Goal: Information Seeking & Learning: Find specific fact

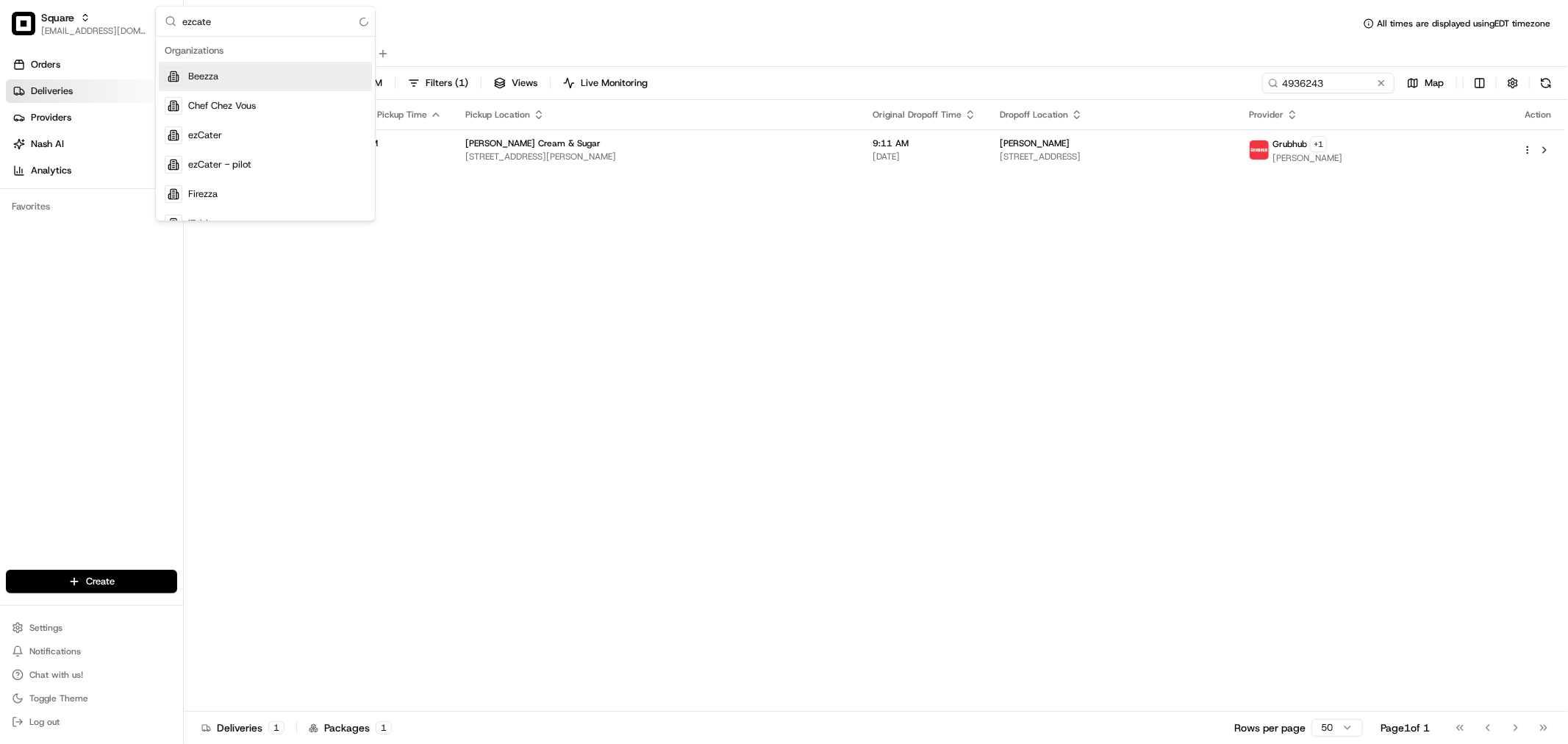
type input "ezcater"
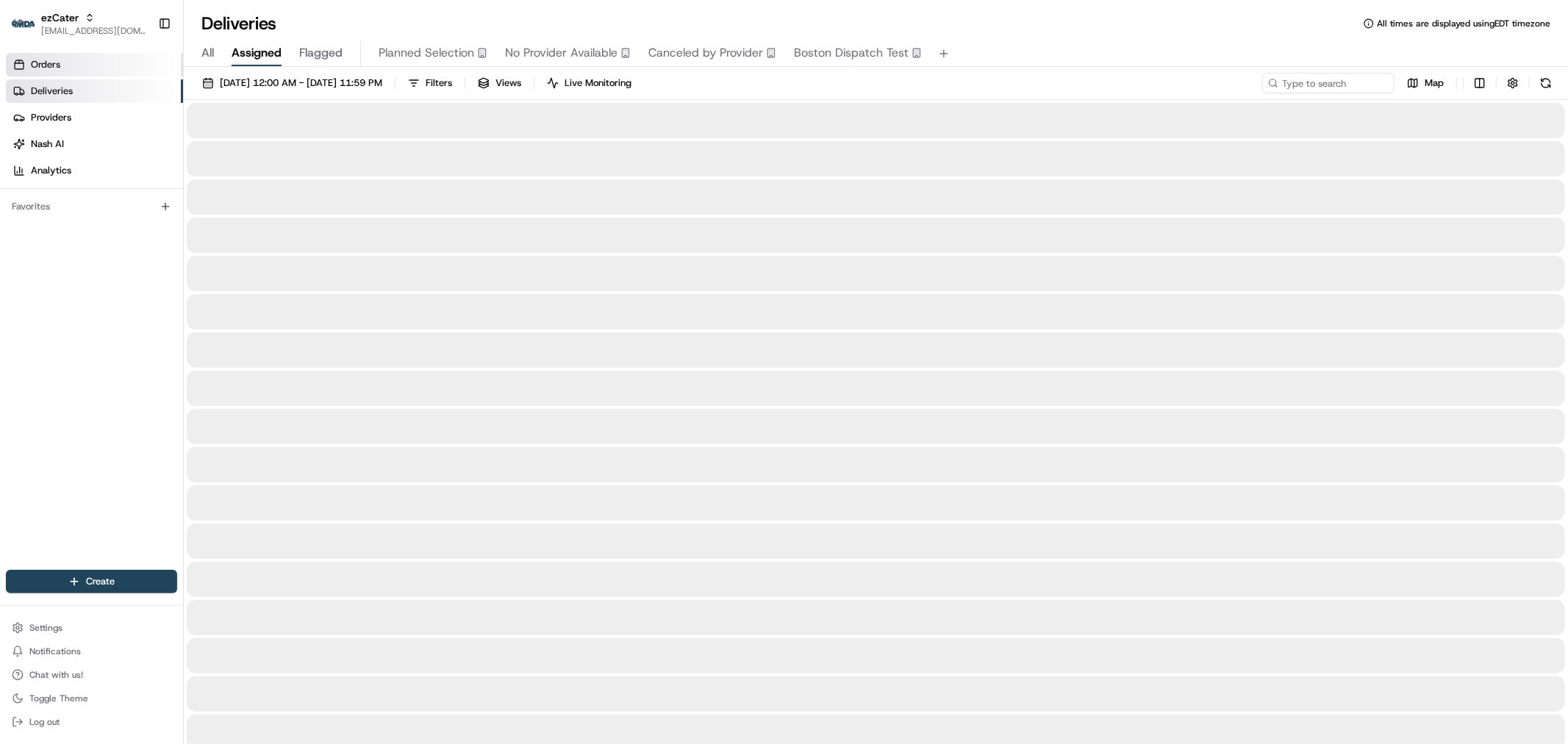
click at [78, 65] on link "Orders" at bounding box center [94, 65] width 177 height 24
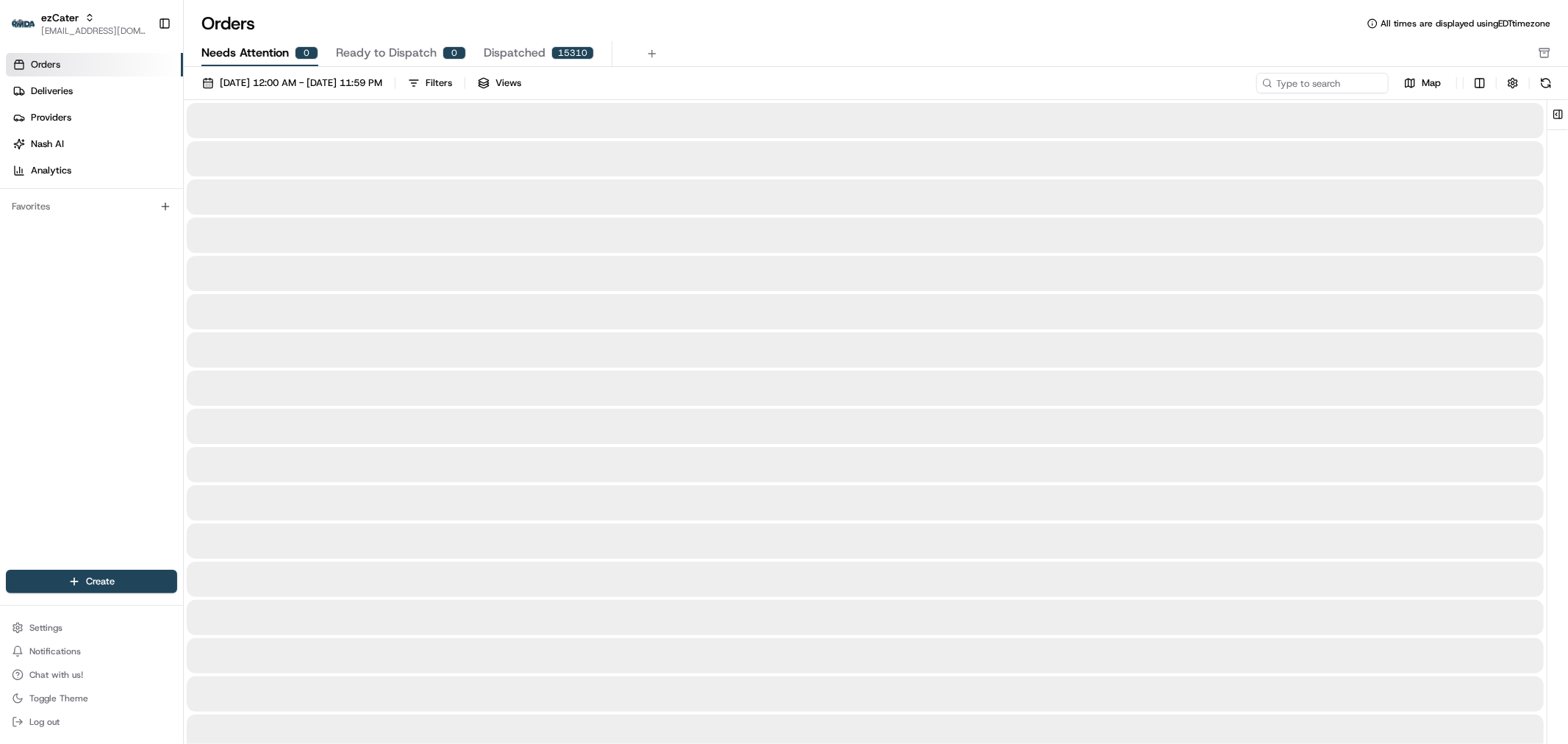
click at [260, 62] on button "Needs Attention 0" at bounding box center [259, 54] width 117 height 25
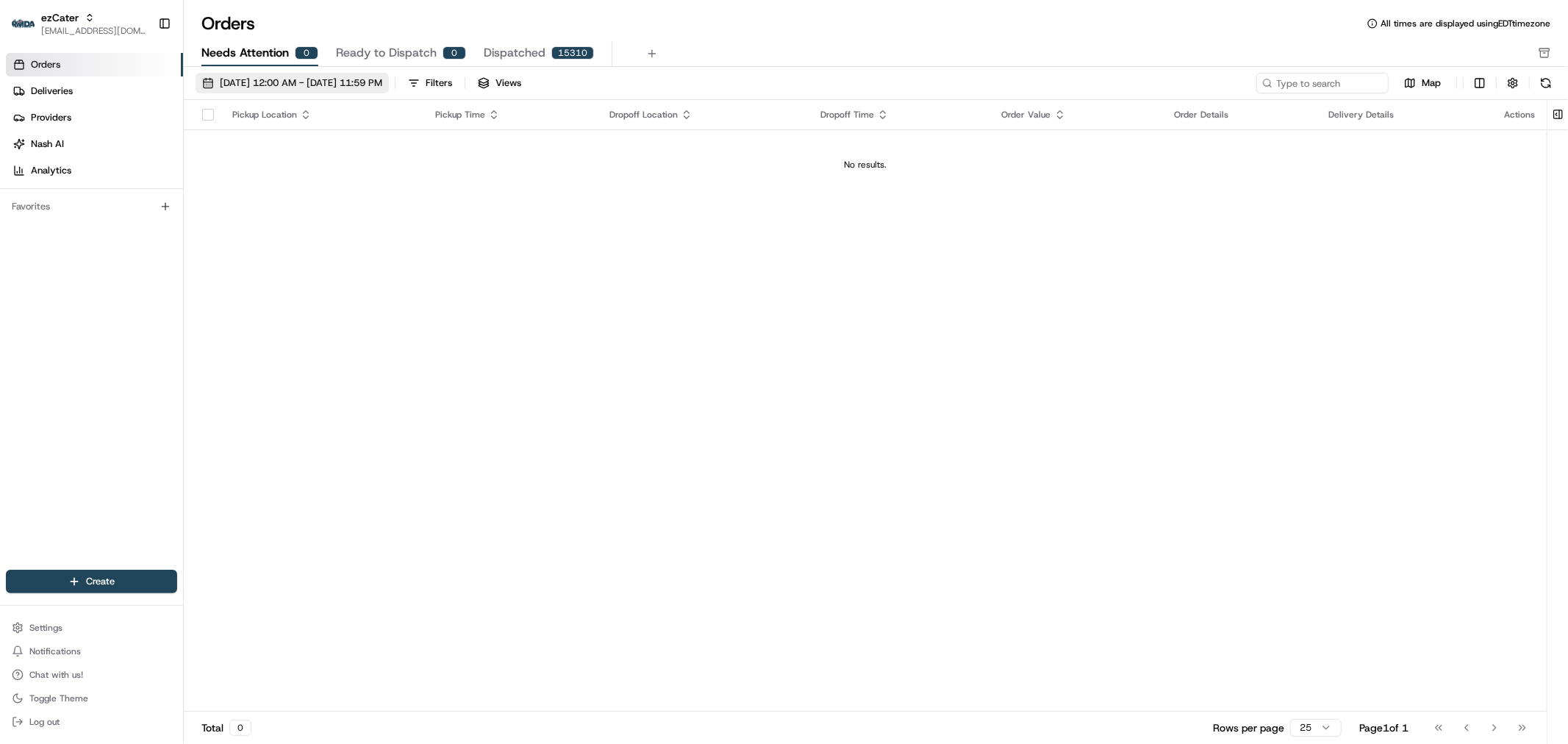
click at [297, 90] on button "[DATE] 12:00 AM - [DATE] 11:59 PM" at bounding box center [292, 82] width 194 height 20
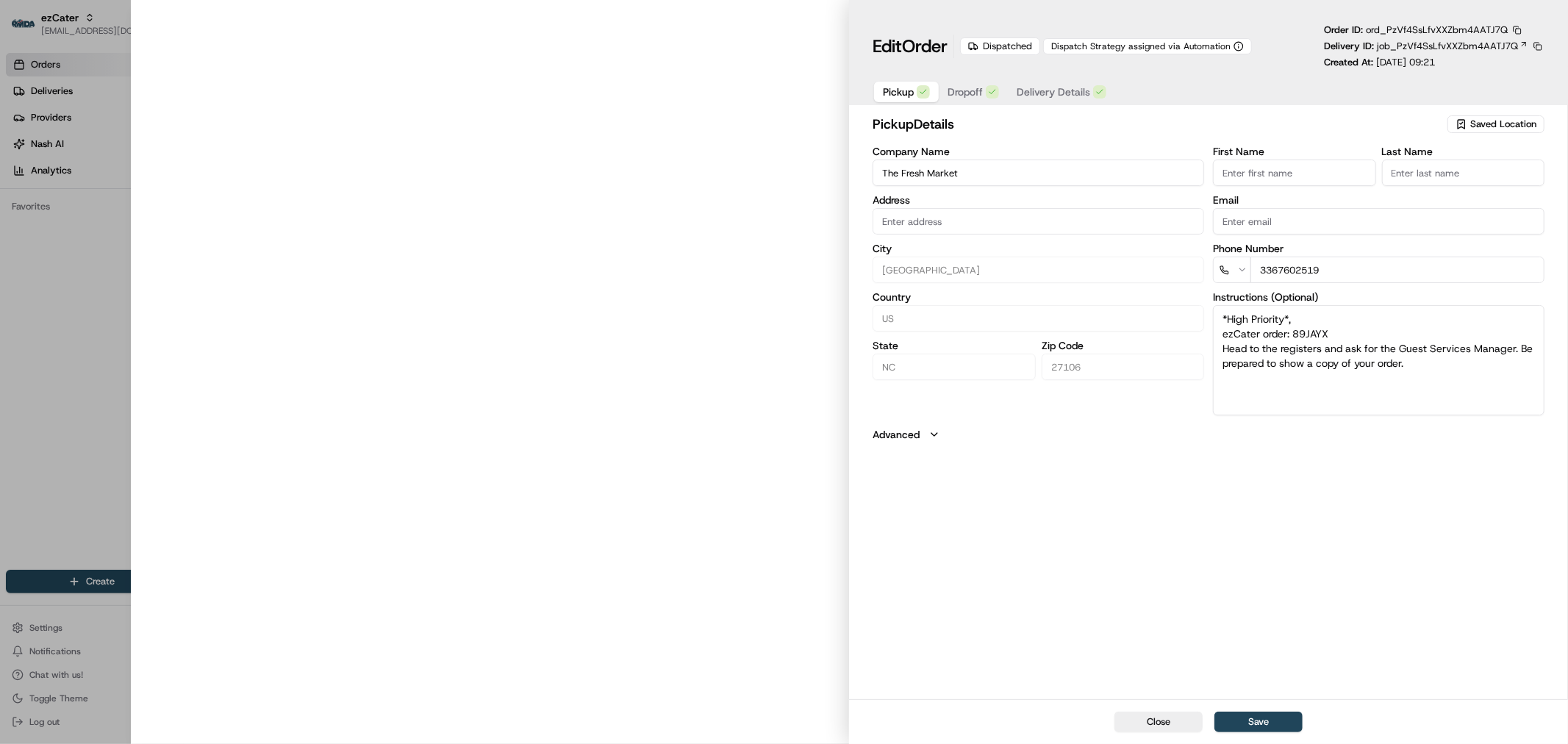
type input "3285 Robinhood Rd, Winston-Salem, NC, 27106"
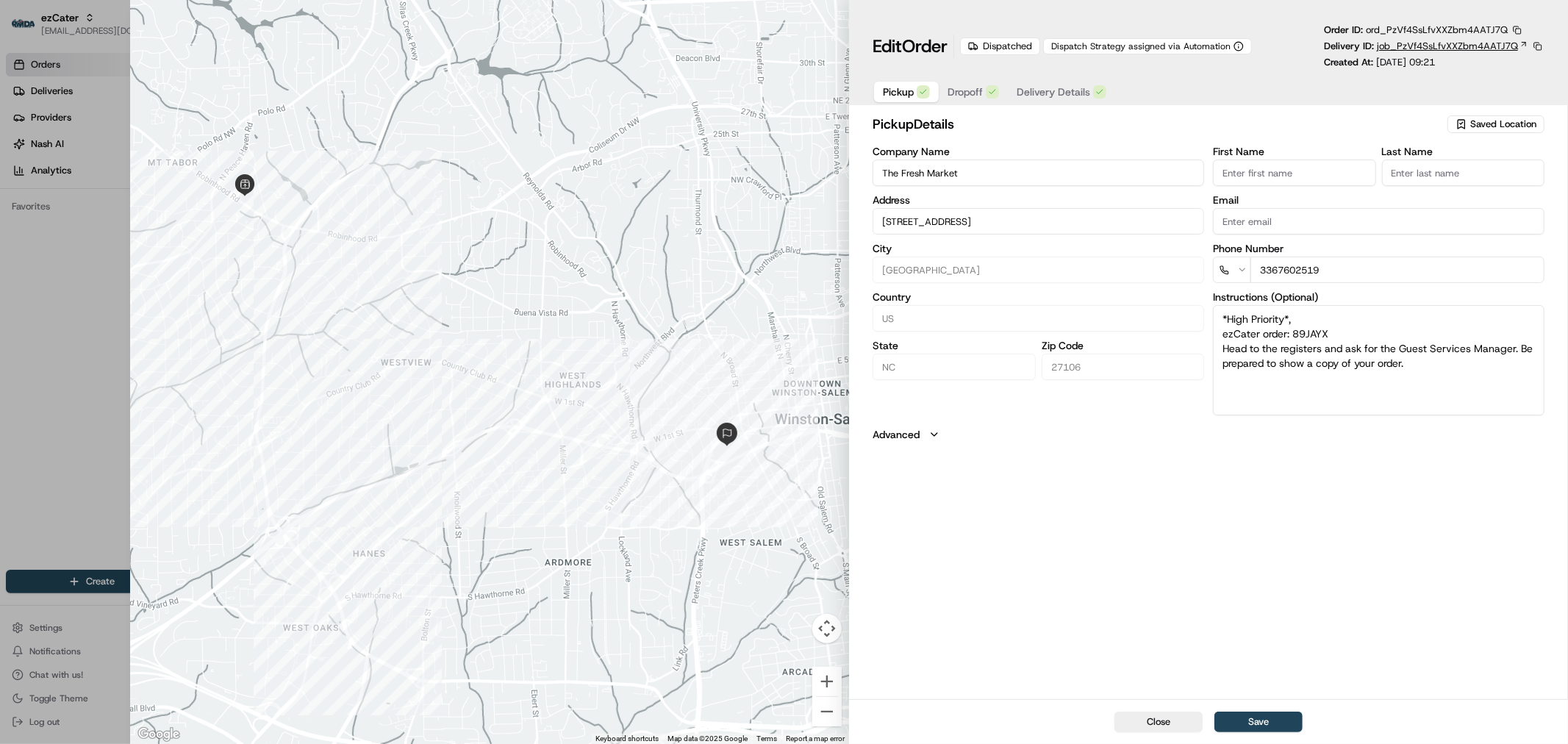
click at [1451, 45] on span "job_PzVf4SsLfvXXZbm4AATJ7Q" at bounding box center [1448, 46] width 141 height 13
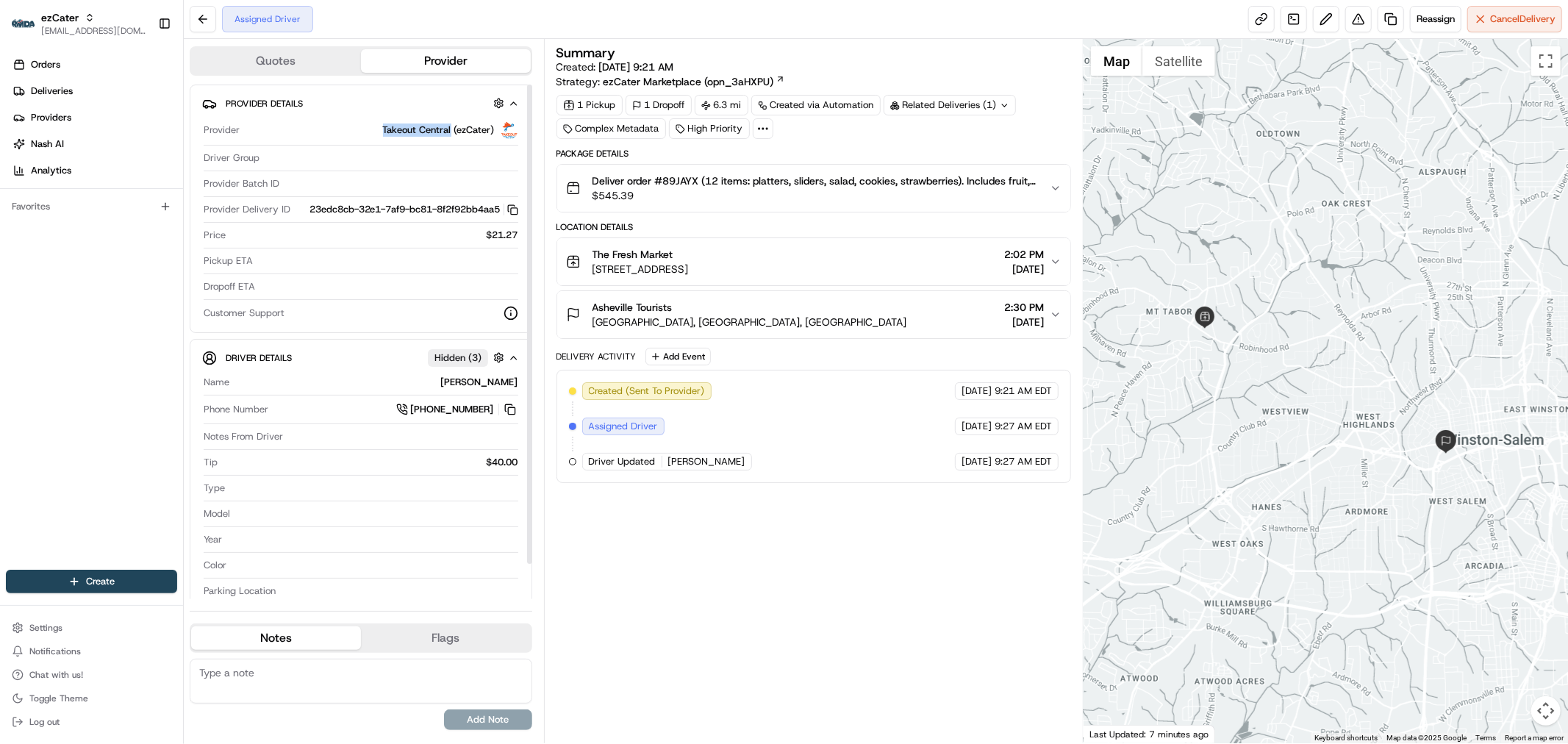
drag, startPoint x: 380, startPoint y: 128, endPoint x: 451, endPoint y: 130, distance: 71.0
click at [451, 130] on div "Takeout Central (ezCater)" at bounding box center [382, 130] width 273 height 18
copy span "Takeout Central"
